Goal: Task Accomplishment & Management: Use online tool/utility

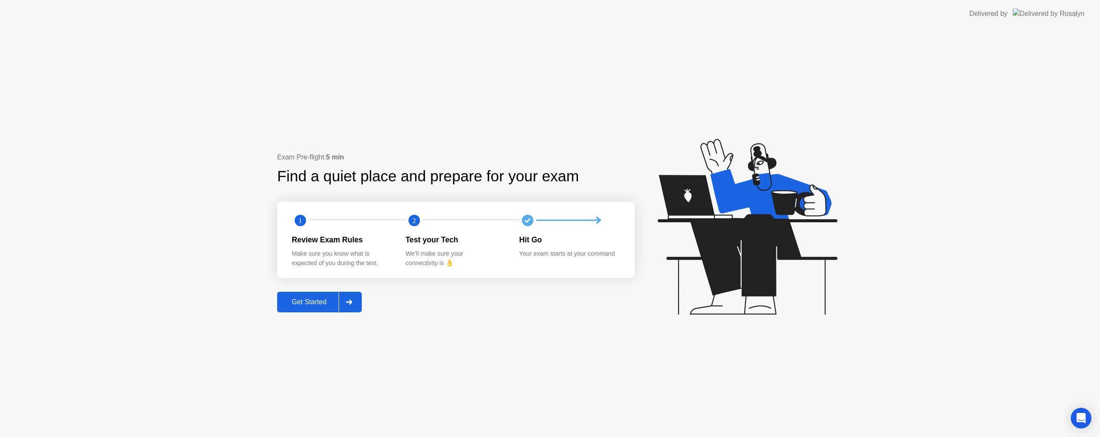
click at [315, 309] on button "Get Started" at bounding box center [319, 302] width 85 height 21
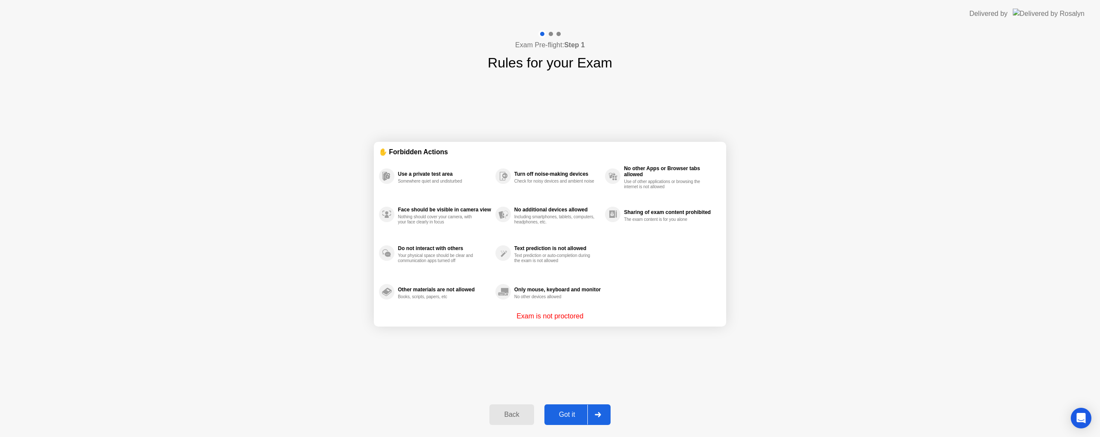
click at [566, 416] on div "Got it" at bounding box center [567, 415] width 40 height 8
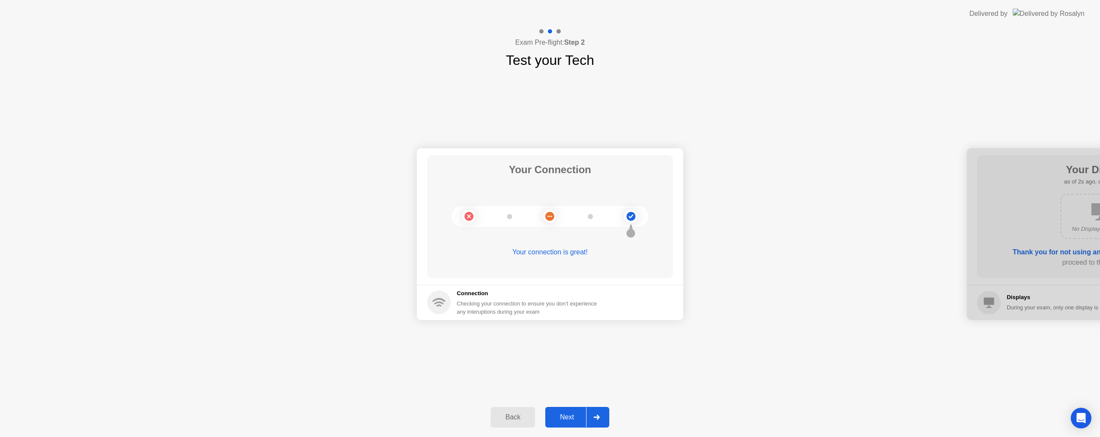
click at [576, 418] on div "Next" at bounding box center [567, 418] width 38 height 8
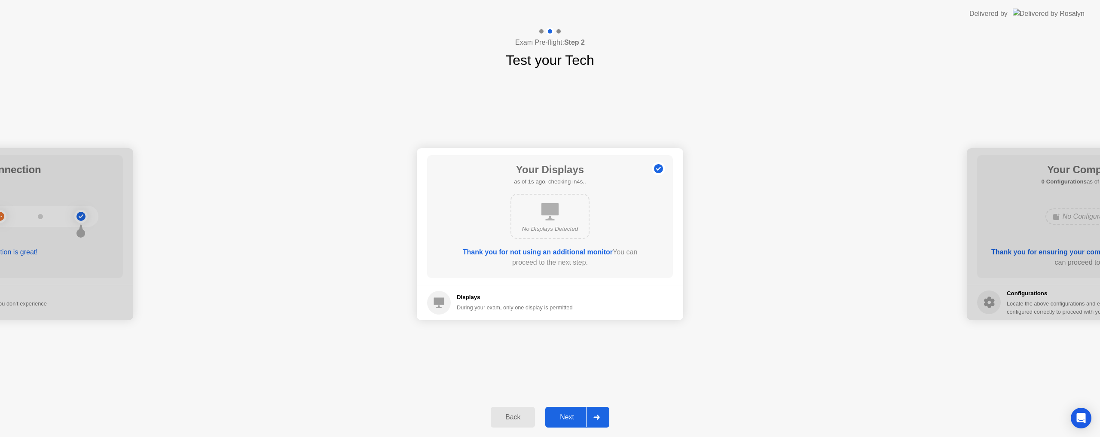
click at [575, 417] on div "Next" at bounding box center [567, 418] width 38 height 8
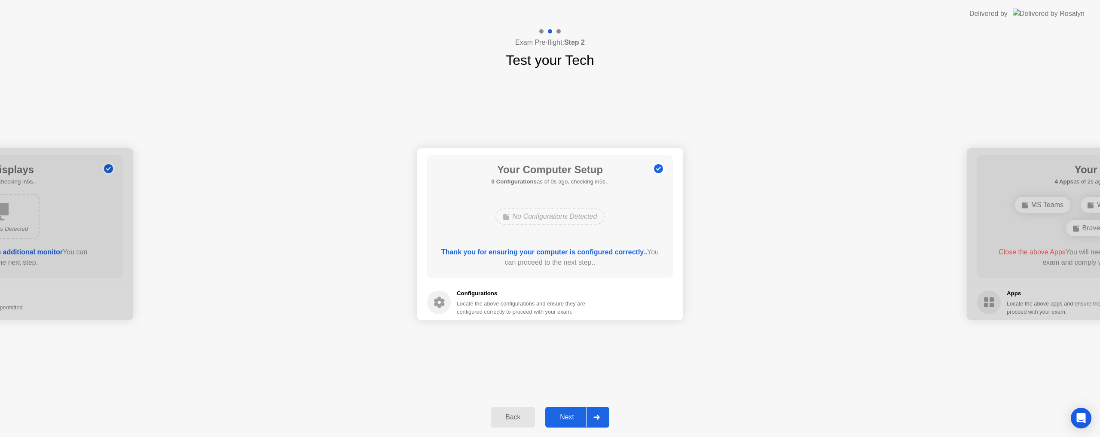
click at [576, 416] on div "Next" at bounding box center [567, 418] width 38 height 8
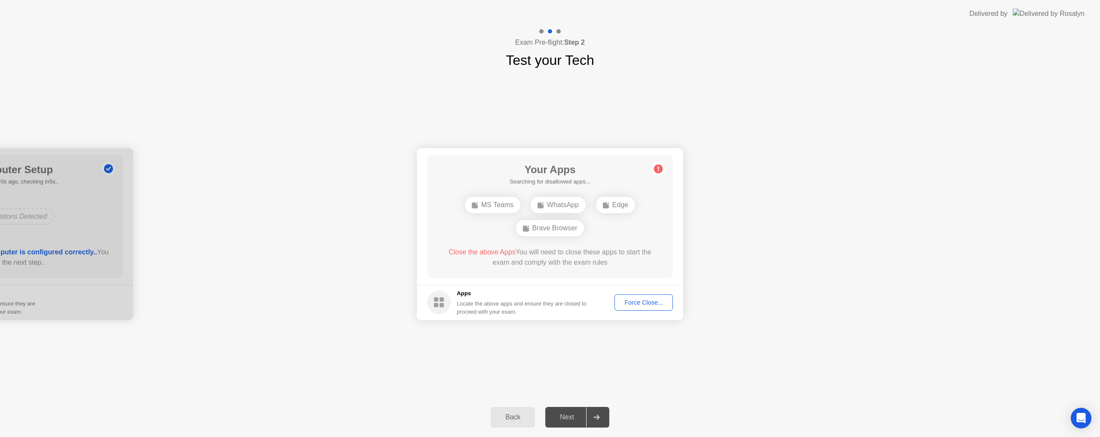
click at [640, 301] on div "Force Close..." at bounding box center [644, 302] width 52 height 7
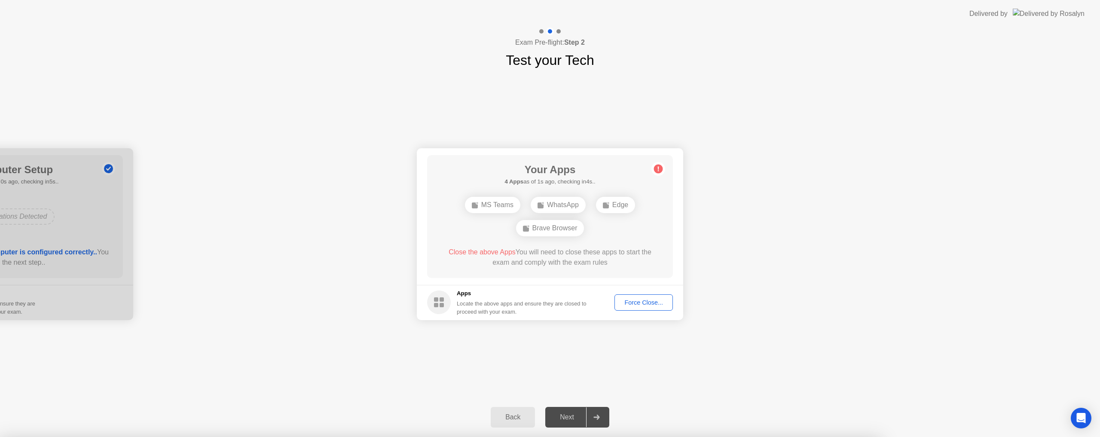
drag, startPoint x: 593, startPoint y: 284, endPoint x: 578, endPoint y: 298, distance: 20.4
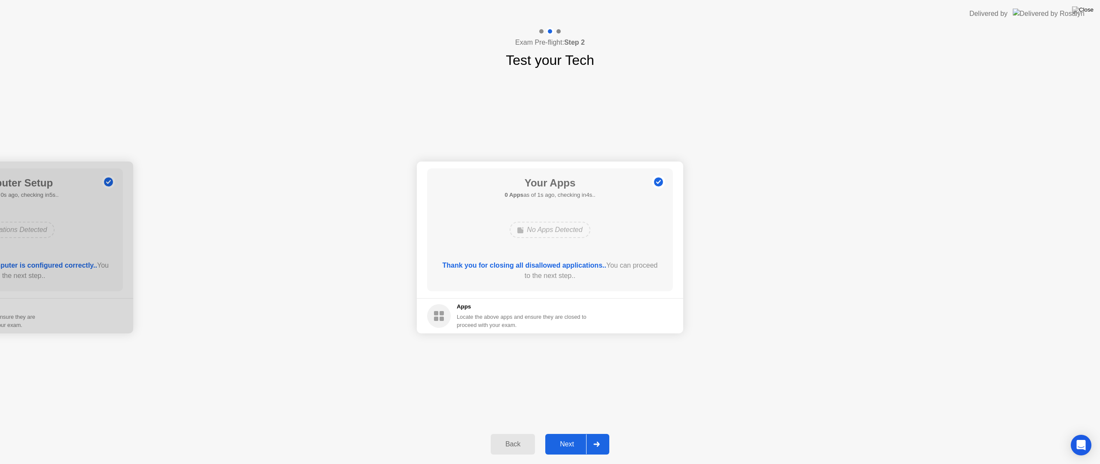
click at [562, 437] on button "Next" at bounding box center [577, 444] width 64 height 21
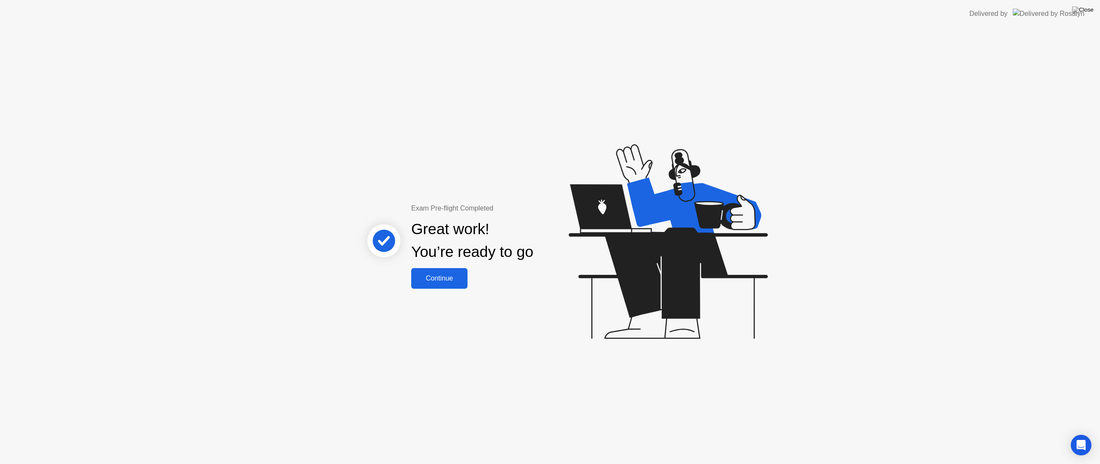
click at [461, 285] on button "Continue" at bounding box center [439, 278] width 56 height 21
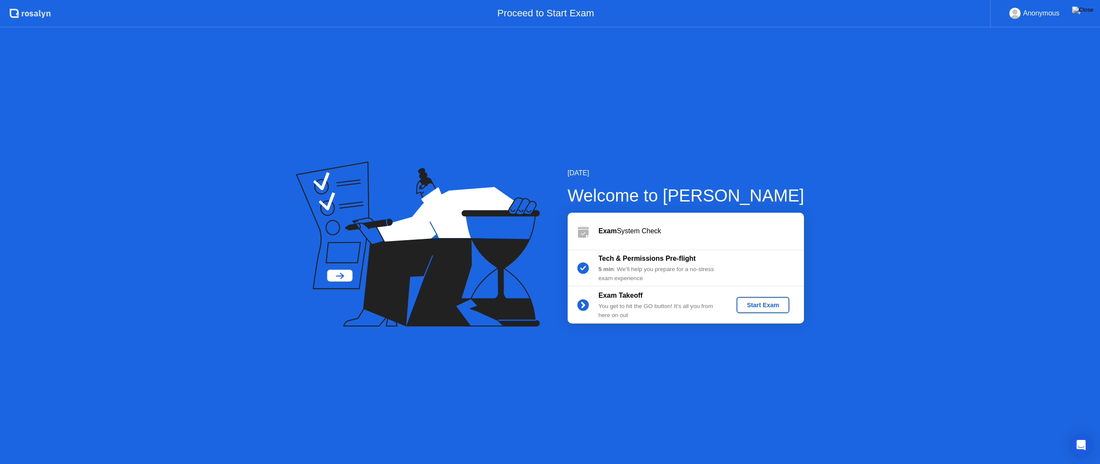
drag, startPoint x: 856, startPoint y: 6, endPoint x: 848, endPoint y: 17, distance: 13.8
click at [848, 17] on div "Proceed to Start Exam" at bounding box center [521, 14] width 940 height 28
click at [771, 304] on div "Start Exam" at bounding box center [763, 305] width 46 height 7
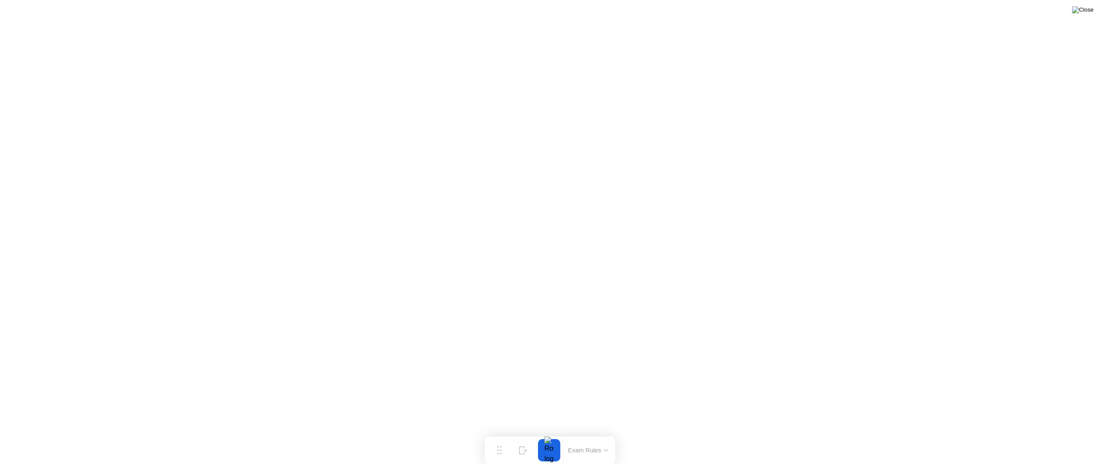
click at [1086, 9] on img at bounding box center [1082, 9] width 21 height 7
